Goal: Task Accomplishment & Management: Use online tool/utility

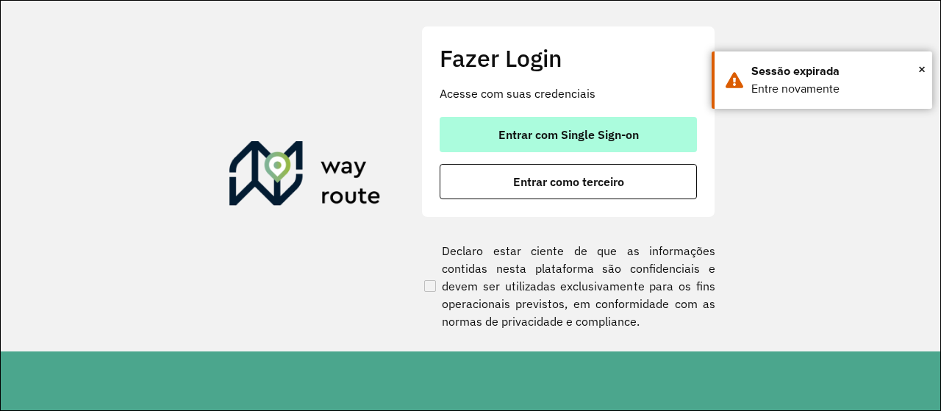
click at [511, 129] on span "Entrar com Single Sign-on" at bounding box center [568, 135] width 140 height 12
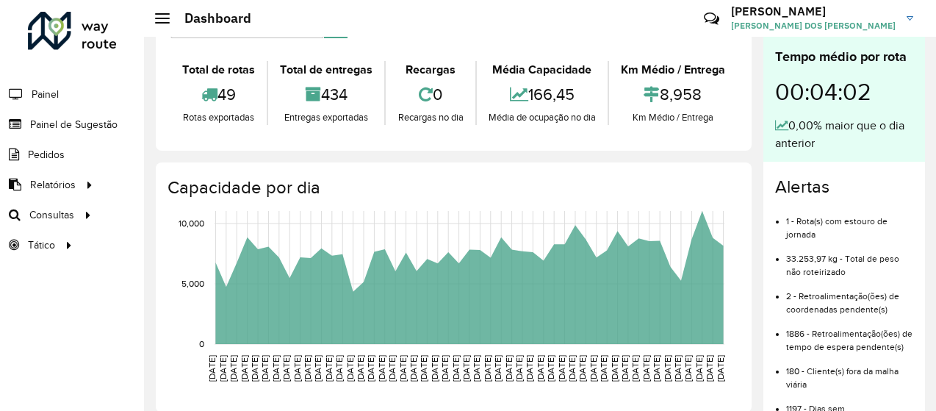
scroll to position [147, 0]
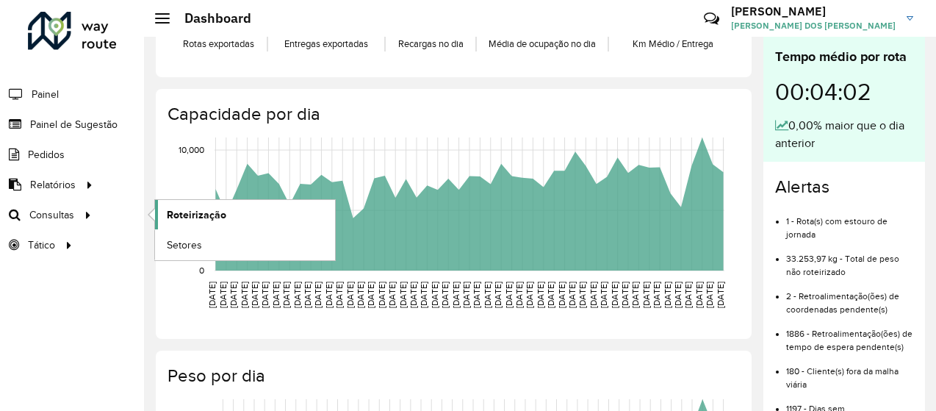
click at [216, 214] on span "Roteirização" at bounding box center [197, 214] width 60 height 15
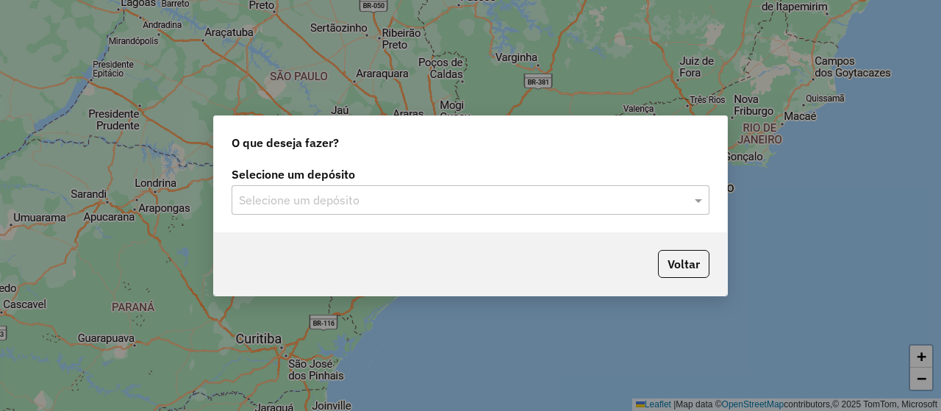
click at [370, 196] on input "text" at bounding box center [456, 201] width 434 height 18
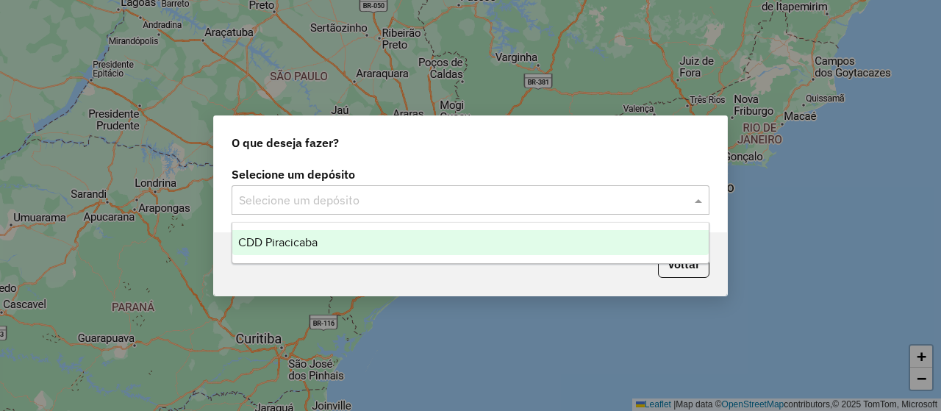
click at [370, 249] on div "CDD Piracicaba" at bounding box center [469, 242] width 475 height 25
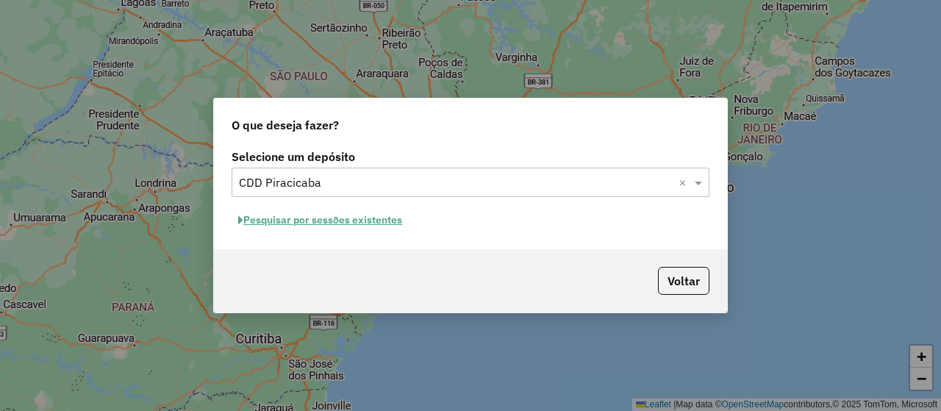
click at [385, 220] on button "Pesquisar por sessões existentes" at bounding box center [319, 220] width 177 height 23
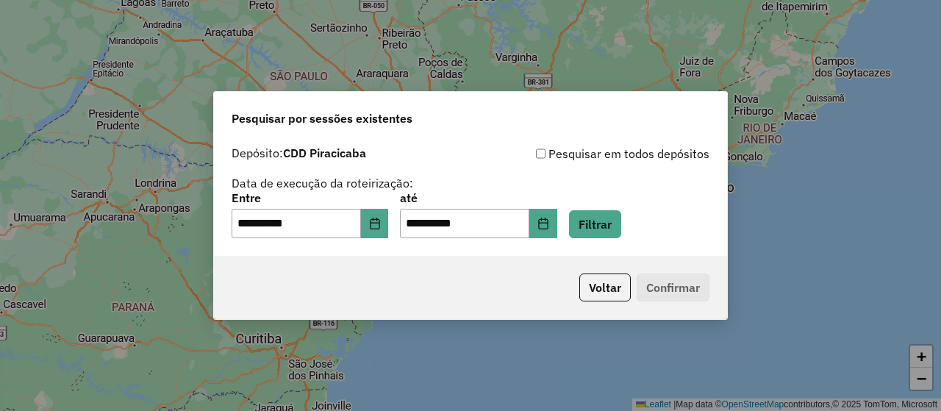
click at [765, 201] on div "**********" at bounding box center [470, 205] width 941 height 411
click at [610, 229] on button "Filtrar" at bounding box center [595, 224] width 52 height 28
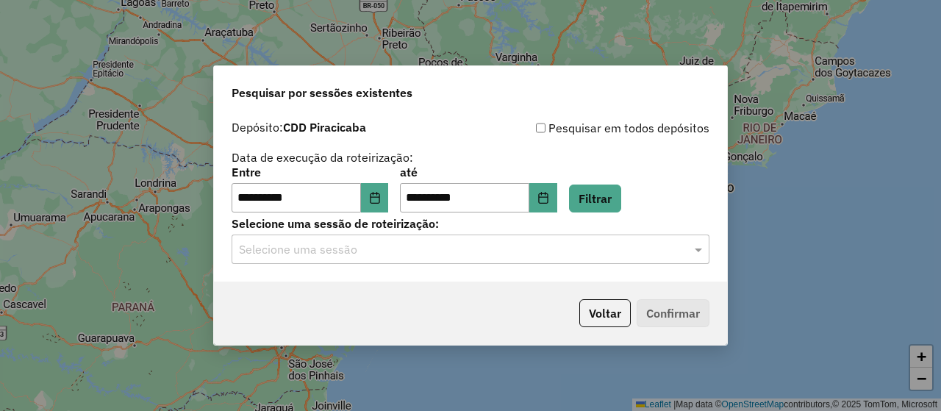
click at [478, 248] on input "text" at bounding box center [456, 250] width 434 height 18
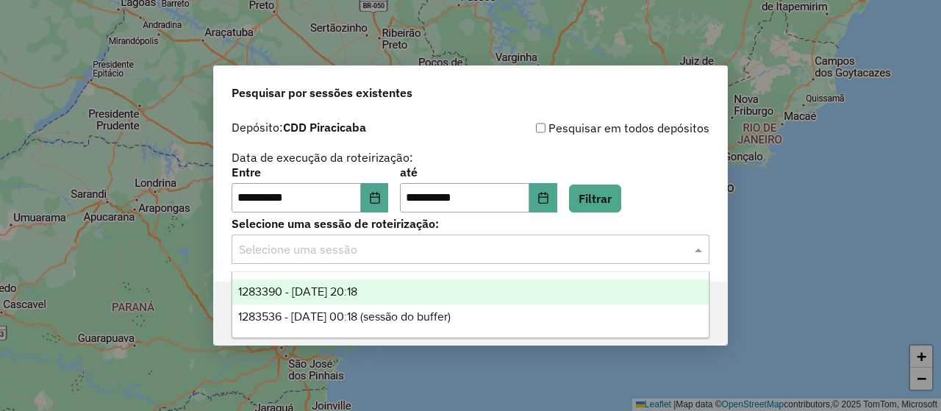
click at [433, 296] on div "1283390 - 26/09/2025 20:18" at bounding box center [469, 291] width 475 height 25
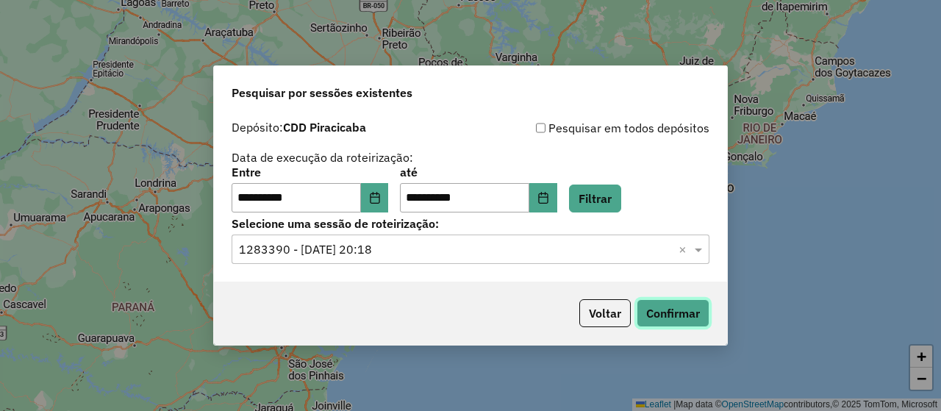
click at [668, 322] on button "Confirmar" at bounding box center [672, 313] width 73 height 28
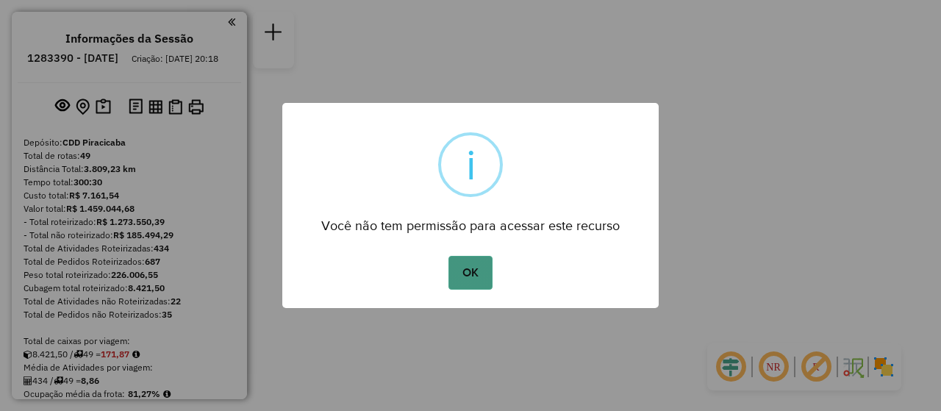
click at [477, 276] on button "OK" at bounding box center [469, 273] width 43 height 34
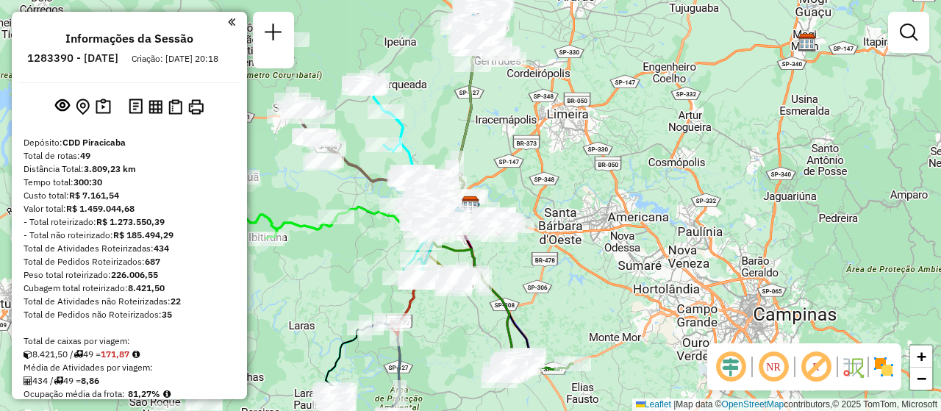
click at [782, 370] on em at bounding box center [772, 366] width 35 height 35
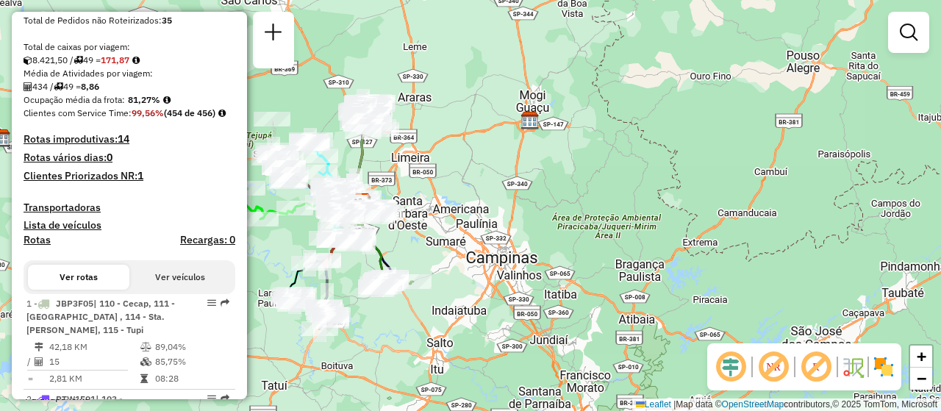
scroll to position [367, 0]
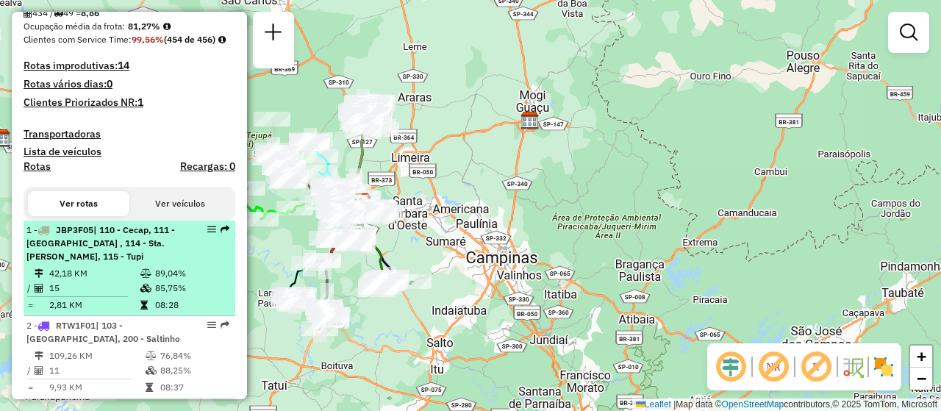
select select "**********"
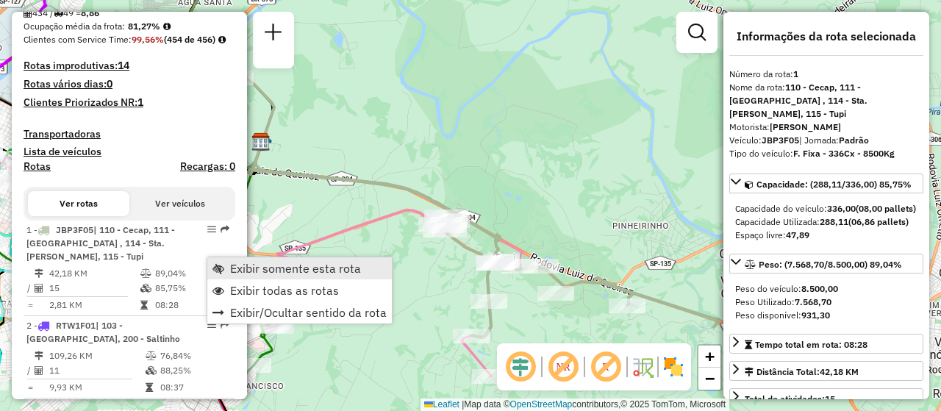
click at [287, 270] on span "Exibir somente esta rota" at bounding box center [295, 268] width 131 height 12
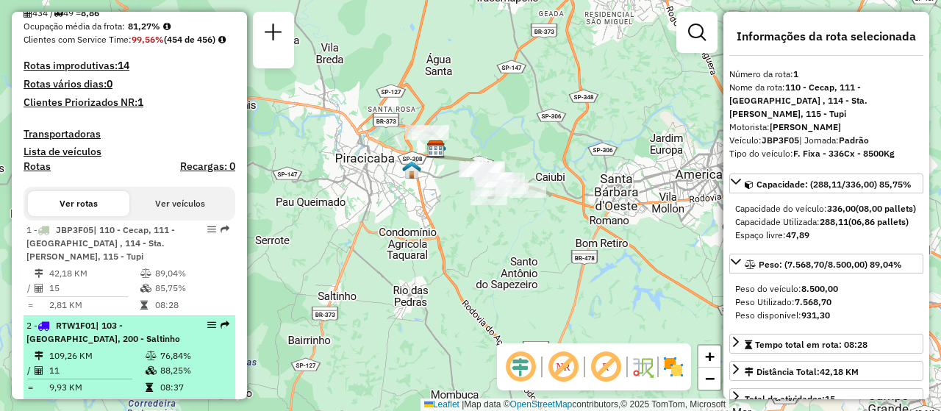
scroll to position [441, 0]
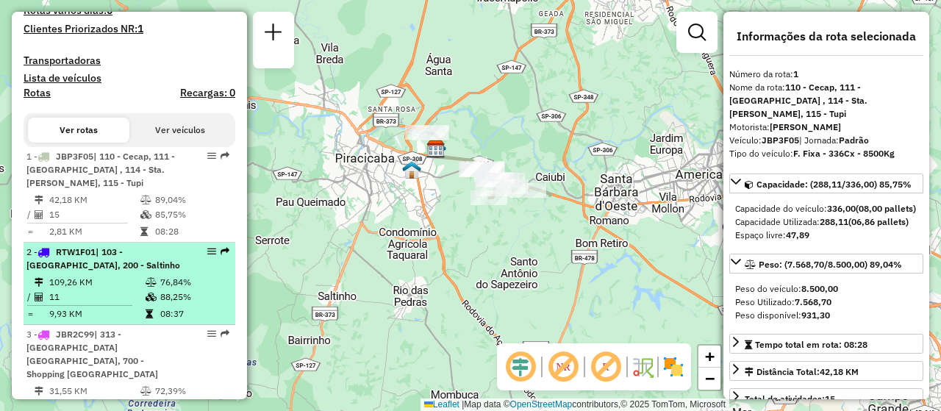
click at [115, 270] on span "| 103 - Rio das Pedras, 200 - Saltinho" at bounding box center [103, 258] width 154 height 24
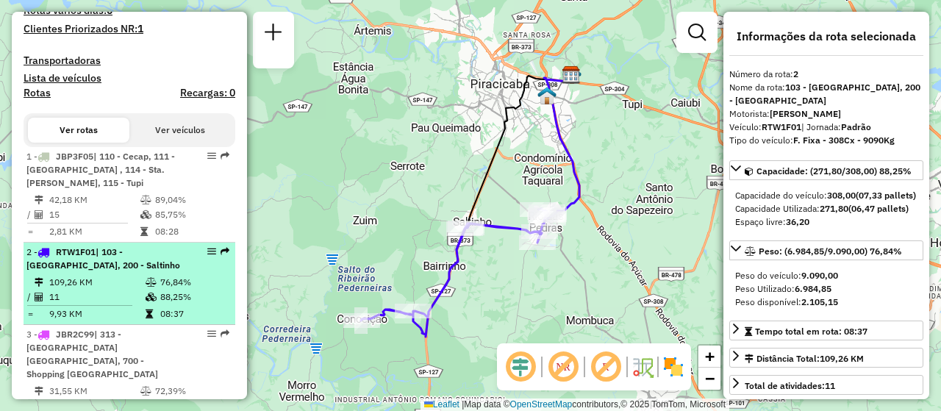
scroll to position [514, 0]
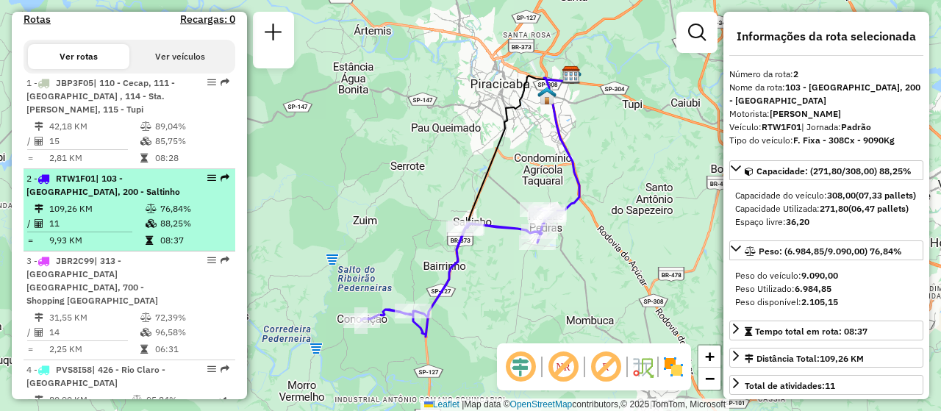
click at [126, 231] on td "11" at bounding box center [97, 223] width 96 height 15
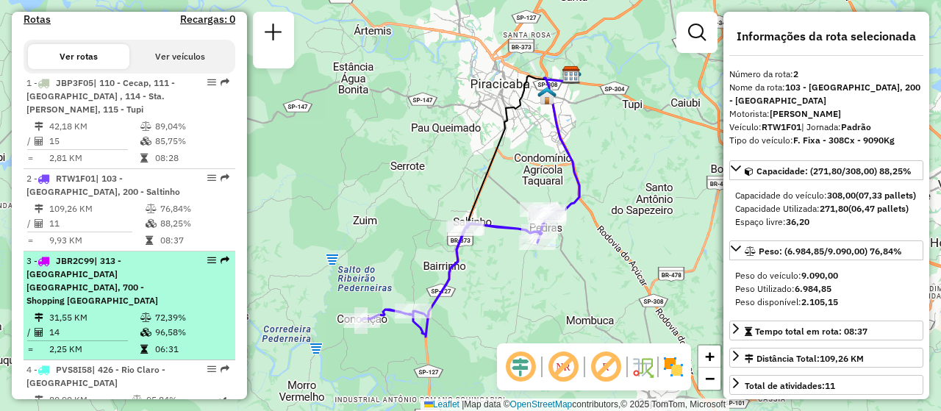
scroll to position [588, 0]
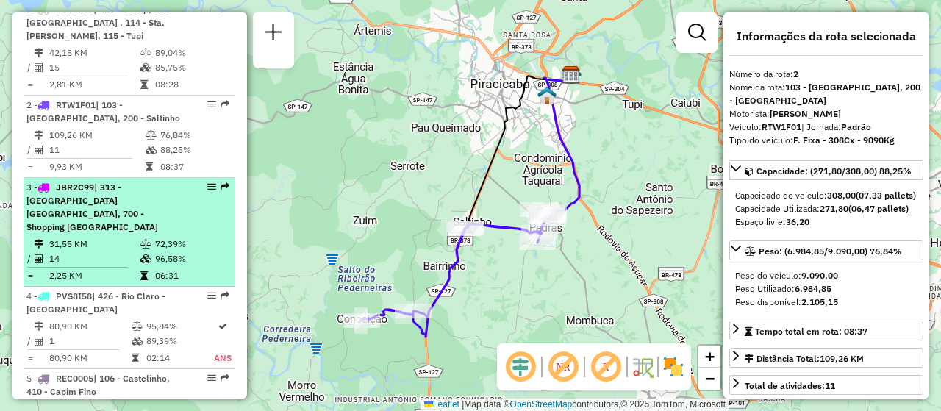
click at [113, 234] on div "3 - JBR2C99 | 313 - Glebas Califórnia, 700 - Shopping Piracicaba" at bounding box center [104, 207] width 156 height 53
